Goal: Find contact information: Find contact information

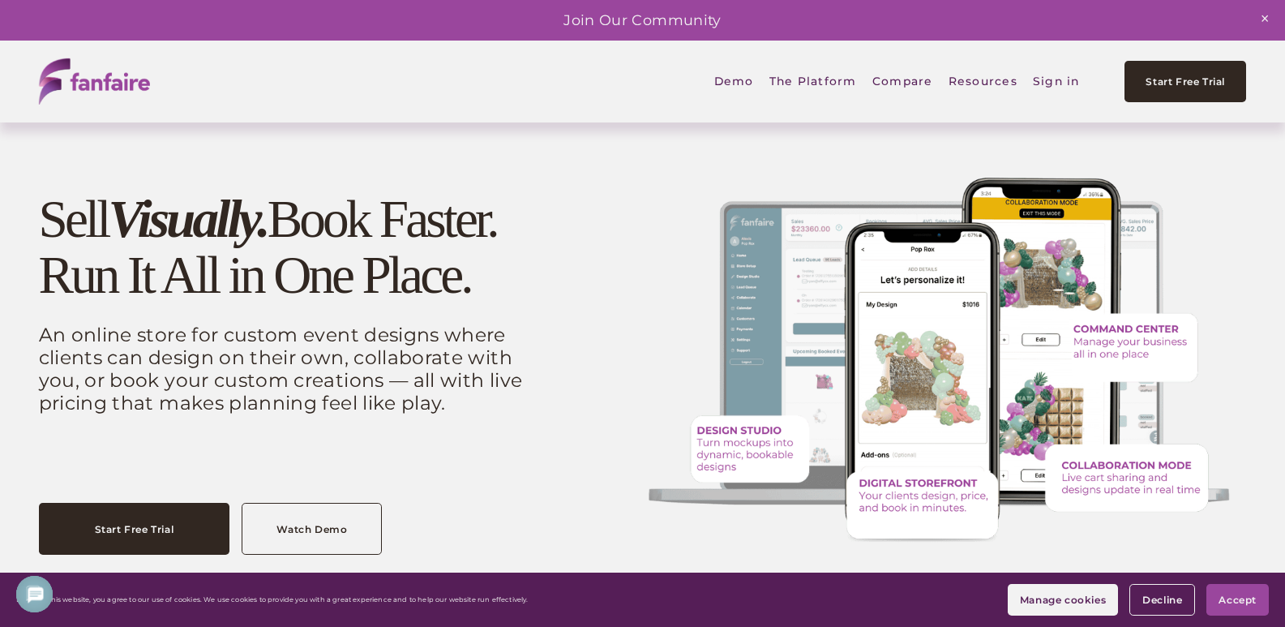
drag, startPoint x: 38, startPoint y: 6908, endPoint x: 118, endPoint y: 6905, distance: 79.5
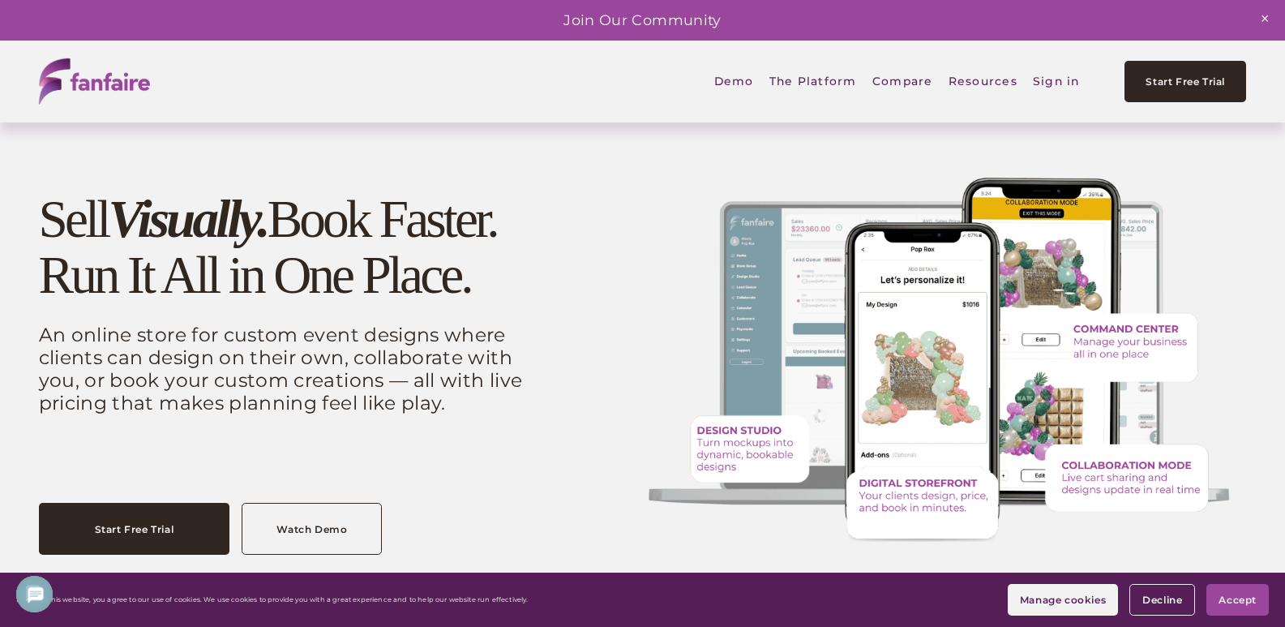
copy div "[PERSON_NAME]"
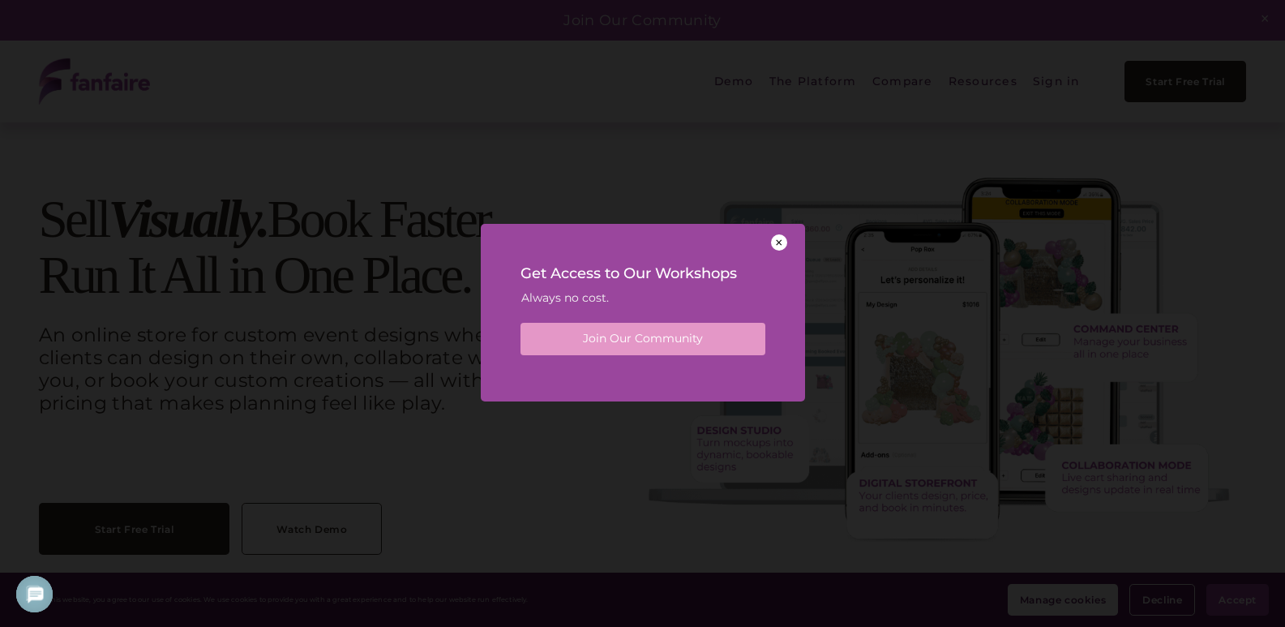
drag, startPoint x: 44, startPoint y: 6925, endPoint x: 118, endPoint y: 6925, distance: 74.6
copy div "Founder & CEO"
